Goal: Task Accomplishment & Management: Manage account settings

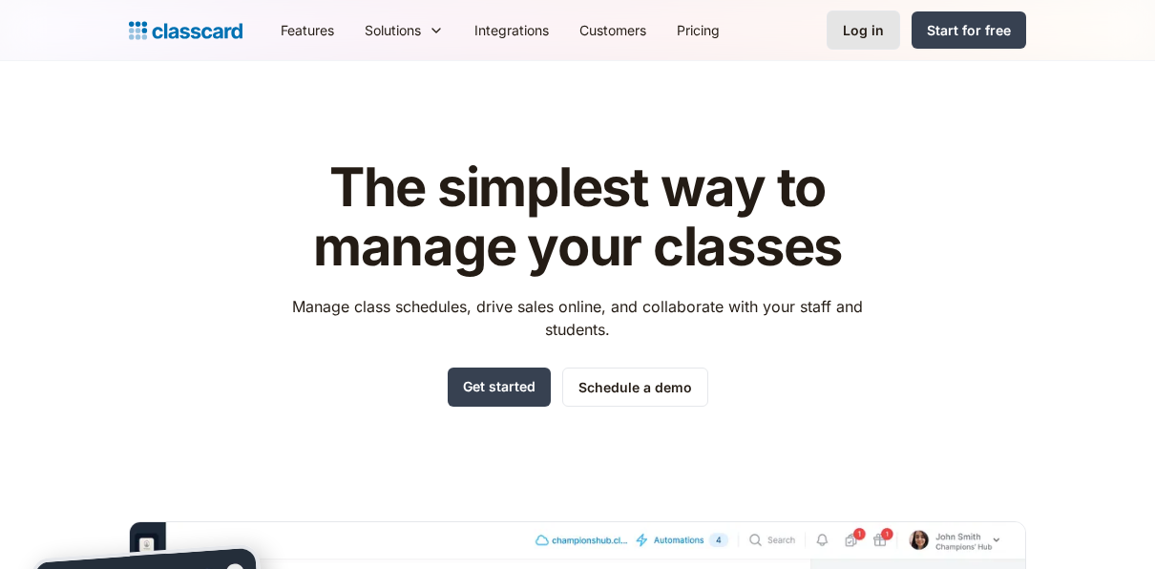
click at [854, 29] on div "Log in" at bounding box center [863, 30] width 41 height 20
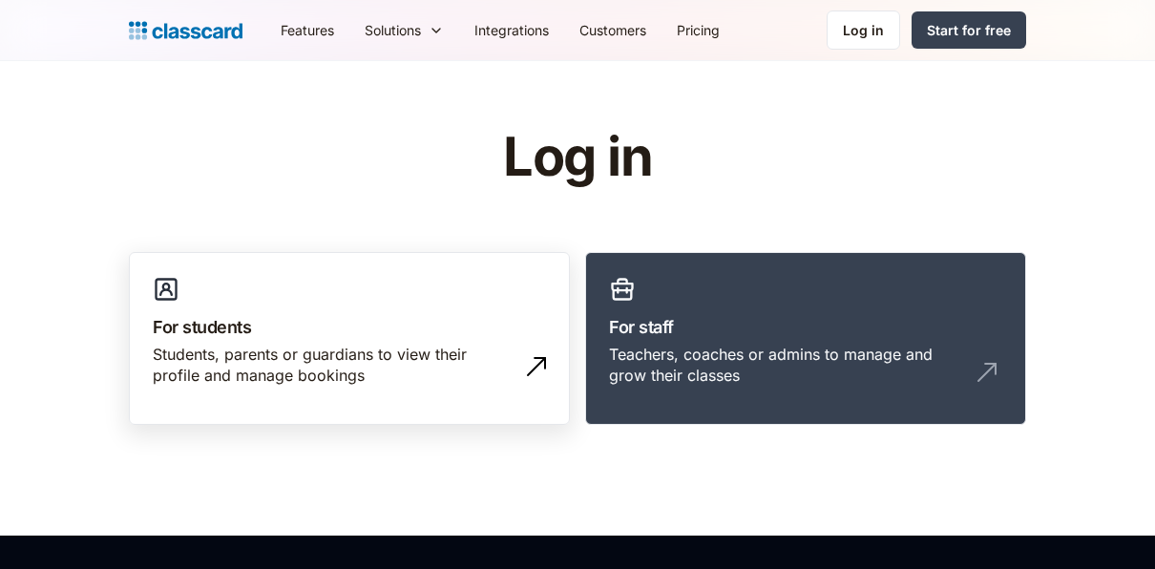
click at [478, 307] on link "For students Students, parents or guardians to view their profile and manage bo…" at bounding box center [349, 339] width 441 height 174
